Goal: Task Accomplishment & Management: Manage account settings

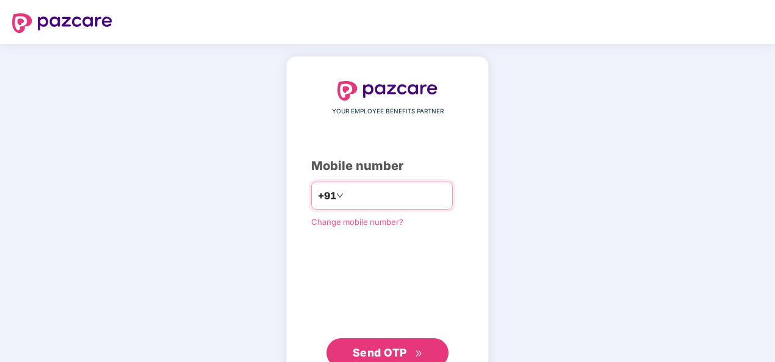
drag, startPoint x: 0, startPoint y: 0, endPoint x: 350, endPoint y: 190, distance: 398.5
click at [350, 190] on input "number" at bounding box center [396, 196] width 100 height 20
click at [346, 196] on input "**********" at bounding box center [396, 196] width 100 height 20
type input "**********"
click at [402, 350] on span "Send OTP" at bounding box center [380, 352] width 54 height 13
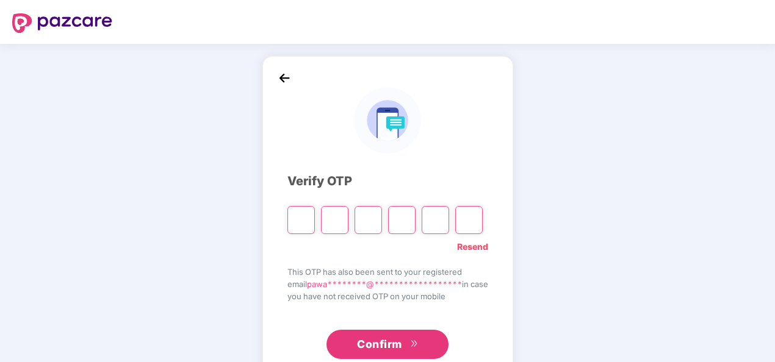
type input "*"
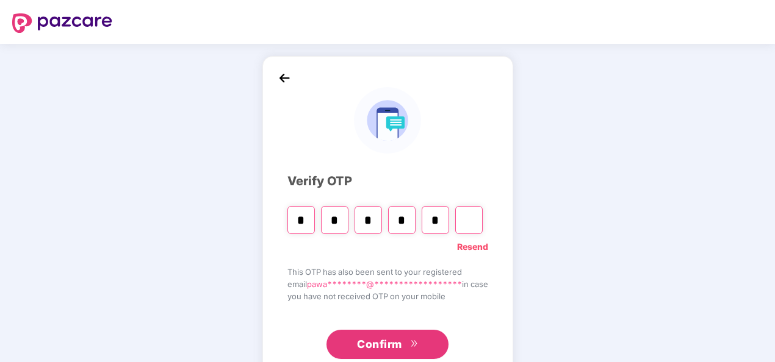
type input "*"
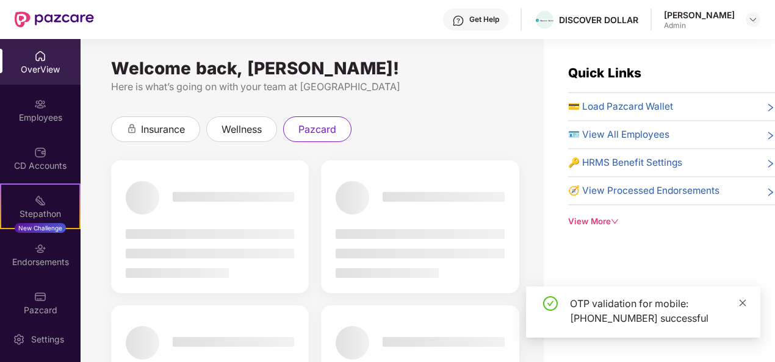
click at [742, 304] on icon "close" at bounding box center [742, 303] width 9 height 9
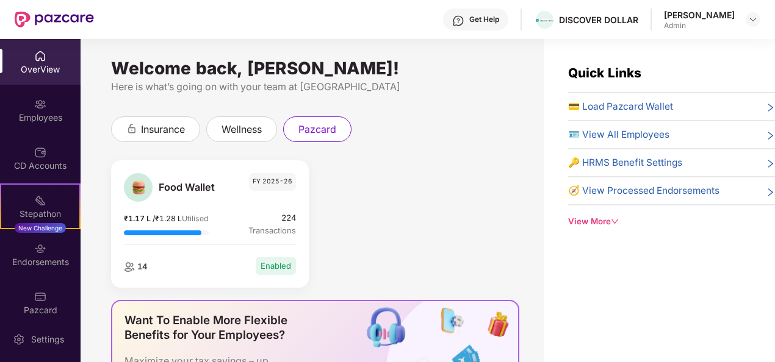
click at [473, 188] on div "Food Wallet FY 2025-26 ₹1.17 L / ₹1.28 L Utilised 224 Transactions 14 Enabled" at bounding box center [315, 230] width 420 height 140
click at [318, 122] on span "pazcard" at bounding box center [317, 129] width 38 height 15
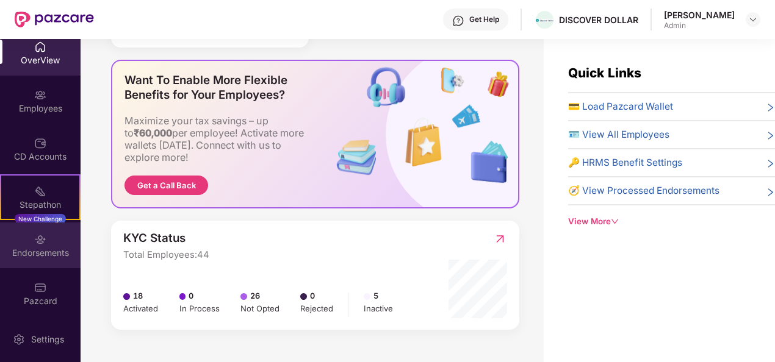
scroll to position [11, 0]
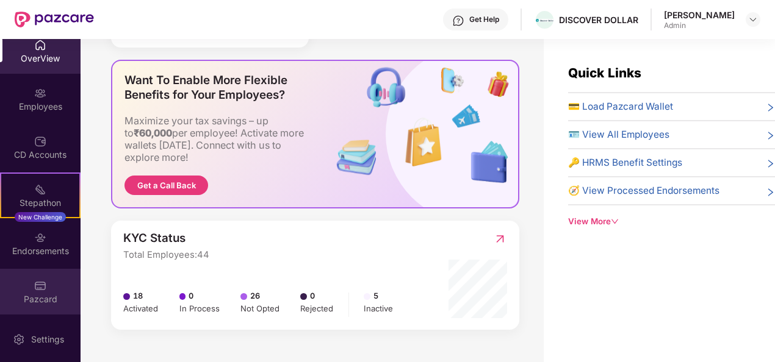
click at [41, 286] on img at bounding box center [40, 286] width 12 height 12
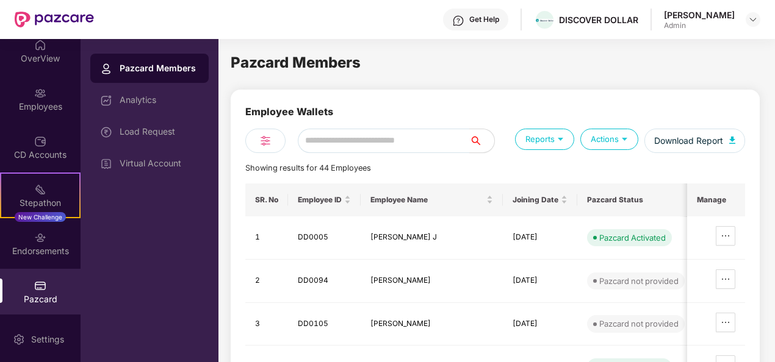
click at [170, 73] on div "Pazcard Members" at bounding box center [159, 68] width 79 height 12
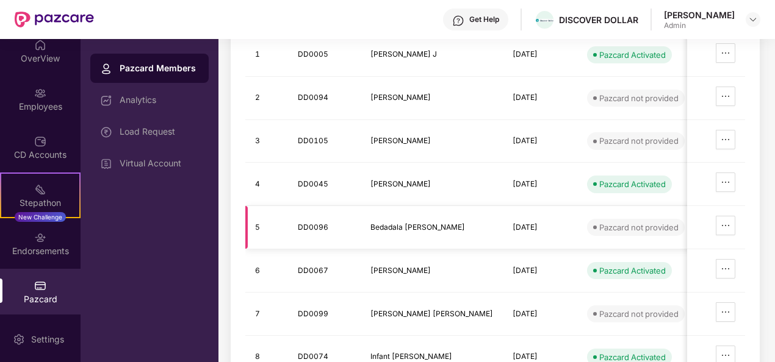
scroll to position [0, 0]
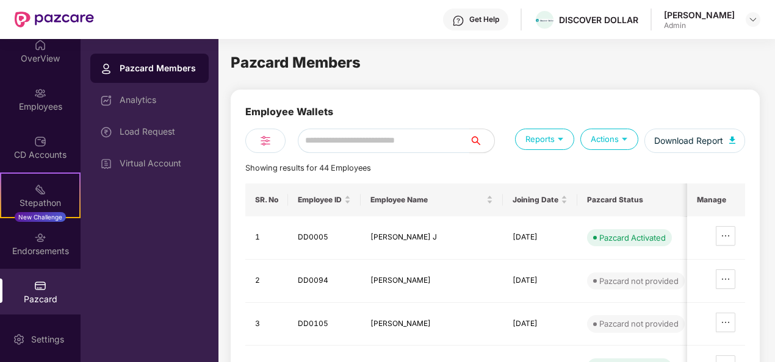
click at [166, 68] on div "Pazcard Members" at bounding box center [159, 68] width 79 height 12
click at [431, 145] on input "text" at bounding box center [384, 141] width 172 height 24
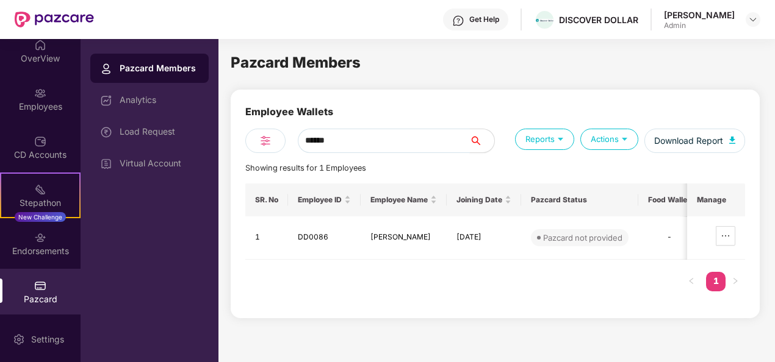
type input "******"
